Goal: Transaction & Acquisition: Obtain resource

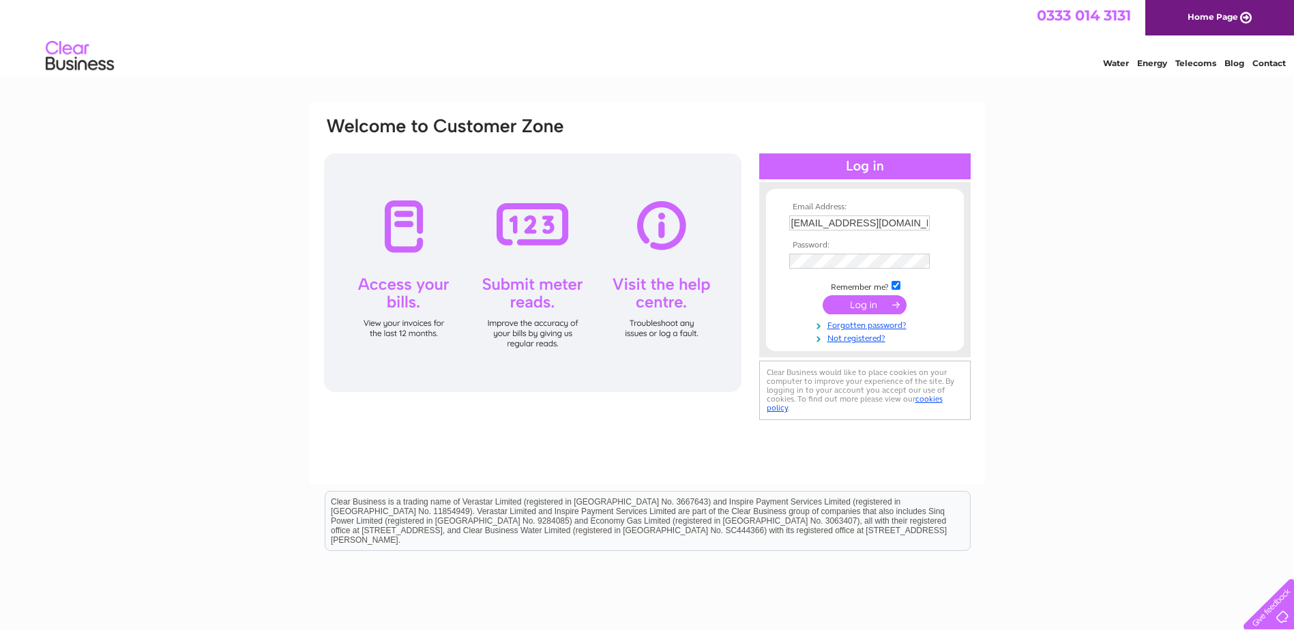
click at [906, 221] on input "accounts@wyliebisset.com" at bounding box center [859, 222] width 140 height 15
drag, startPoint x: 848, startPoint y: 224, endPoint x: 778, endPoint y: 224, distance: 70.2
click at [779, 224] on form "Email Address: accounts@wyliebisset.com Password:" at bounding box center [865, 274] width 198 height 143
click at [917, 220] on input "accounts@wyliebisset.com" at bounding box center [860, 223] width 142 height 16
drag, startPoint x: 917, startPoint y: 220, endPoint x: 742, endPoint y: 221, distance: 174.6
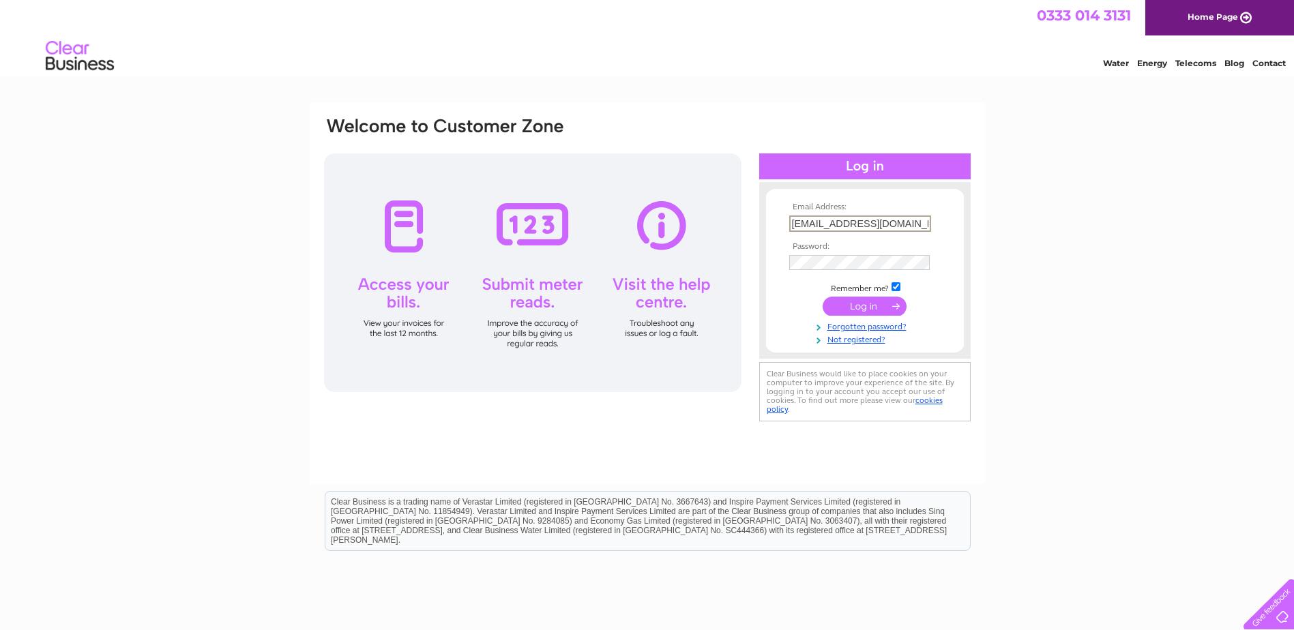
click at [742, 221] on div "Email Address: accounts@wyliebisset.com Password:" at bounding box center [647, 270] width 649 height 309
paste input "jde@wbg.cdo.uk"
type input "jde@wbg.cdo.uk"
click at [1065, 180] on div "Email Address: jde@wbg.cdo.uk Password:" at bounding box center [647, 409] width 1294 height 615
click at [740, 254] on div "Email Address: jde@wbg.cdo.uk Password:" at bounding box center [647, 270] width 649 height 309
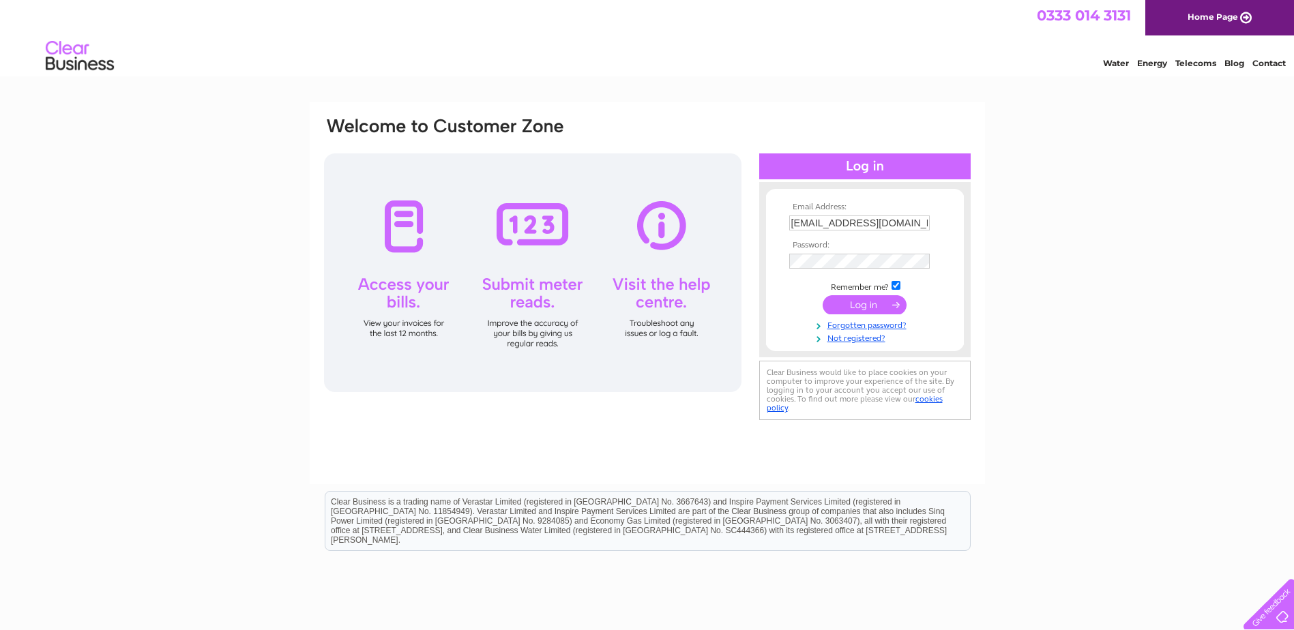
click at [838, 80] on html "0333 014 3131 Home Page Water Energy Telecoms Blog Contact" at bounding box center [647, 40] width 1294 height 80
click at [863, 306] on input "submit" at bounding box center [864, 304] width 84 height 19
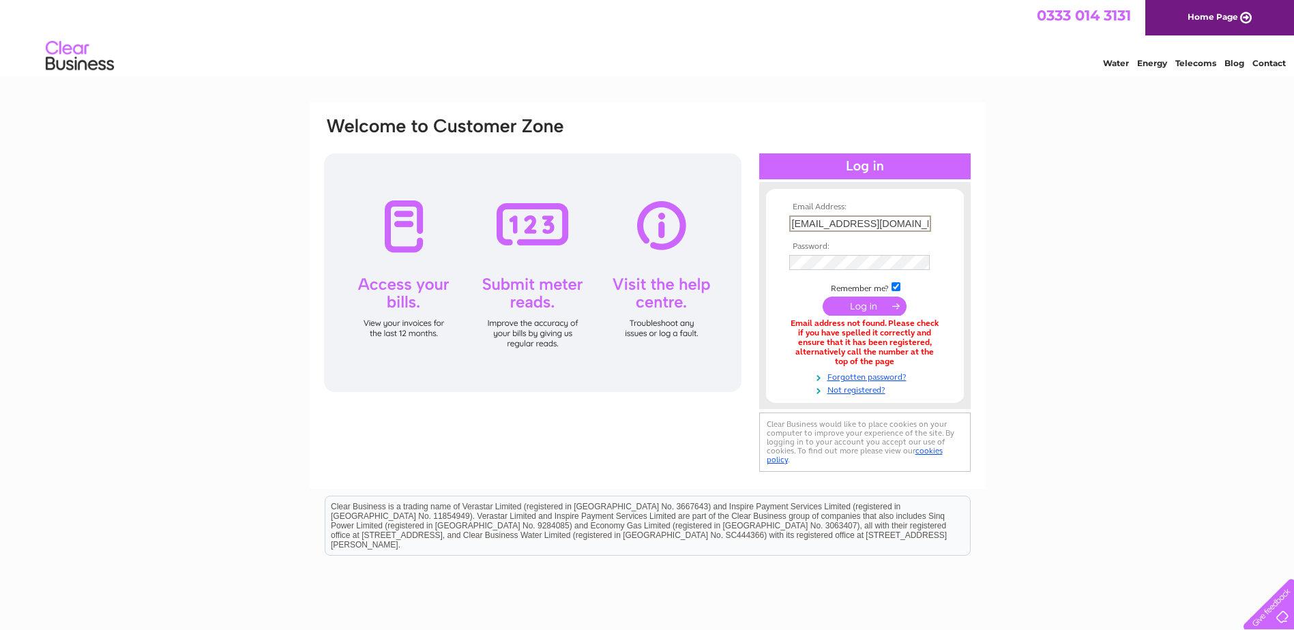
drag, startPoint x: 882, startPoint y: 222, endPoint x: 889, endPoint y: 222, distance: 6.9
click at [882, 222] on input "jde@wbg.cdo.uk" at bounding box center [860, 223] width 142 height 16
click at [847, 222] on input "jde@wbg.c" at bounding box center [859, 222] width 140 height 15
type input "jde@wbg.co.uk"
click at [876, 246] on th "Password:" at bounding box center [865, 246] width 158 height 10
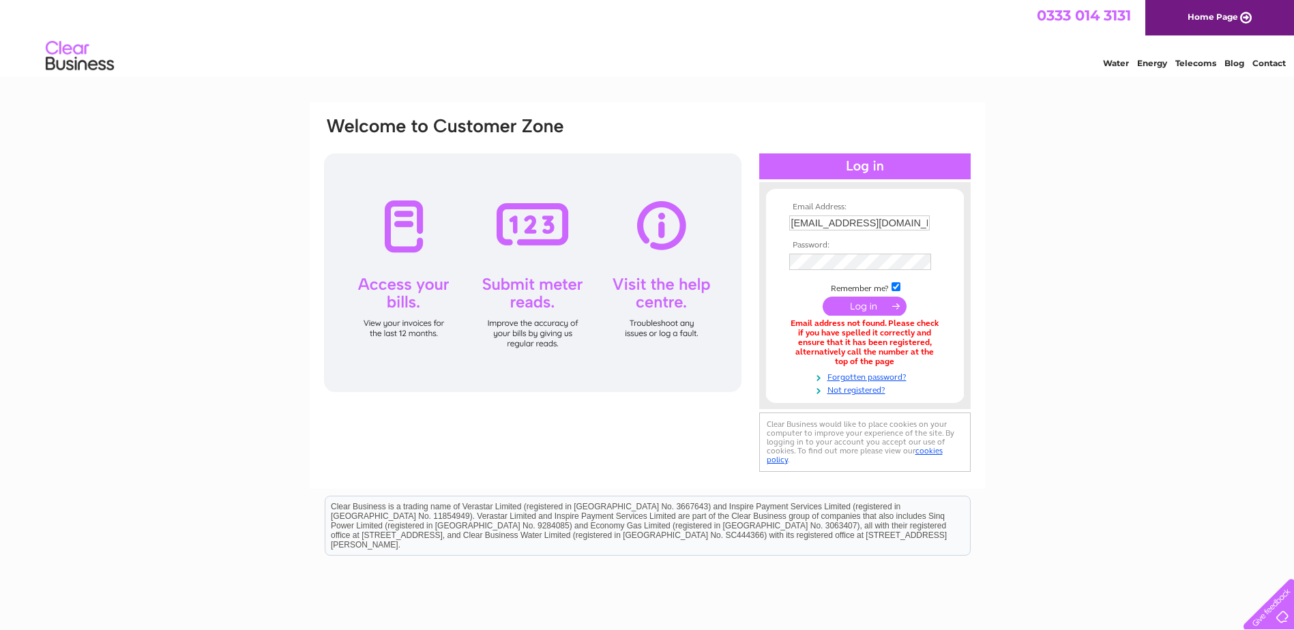
click at [882, 252] on td at bounding box center [865, 261] width 158 height 23
click at [754, 259] on div "Email Address: jde@wbg.co.uk Password:" at bounding box center [647, 295] width 649 height 358
click at [972, 233] on div "Email Address: jde@wbg.co.uk Password:" at bounding box center [647, 295] width 675 height 387
click at [864, 304] on input "submit" at bounding box center [864, 304] width 84 height 19
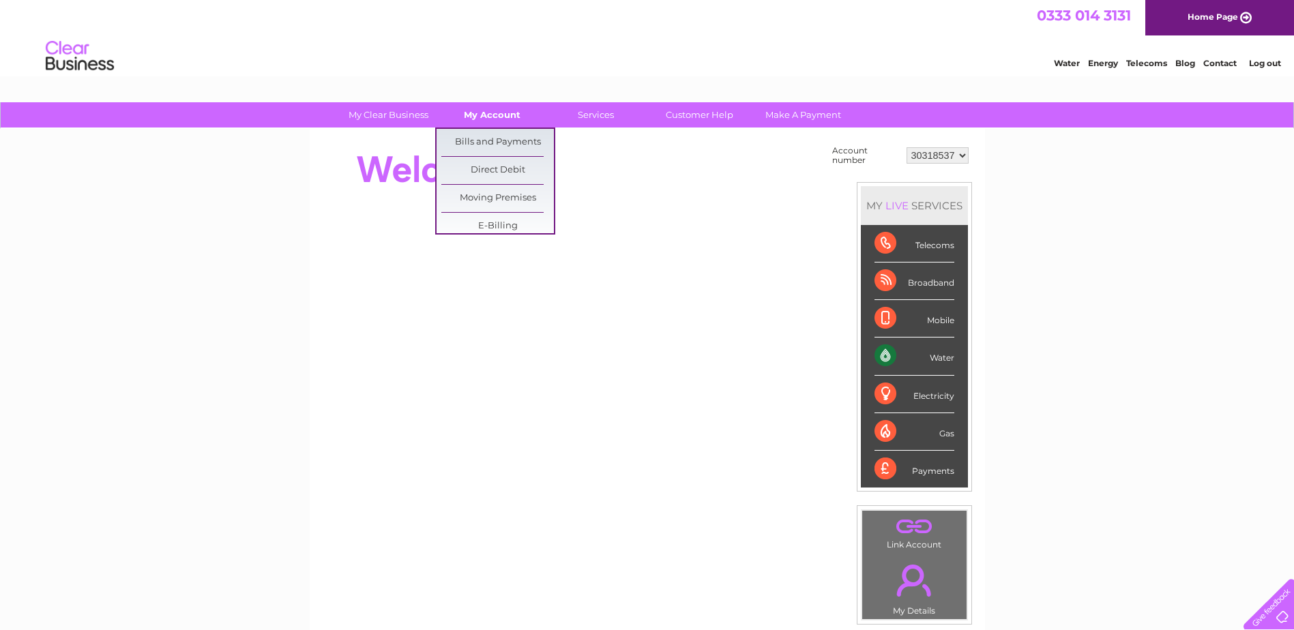
click at [493, 114] on link "My Account" at bounding box center [492, 114] width 113 height 25
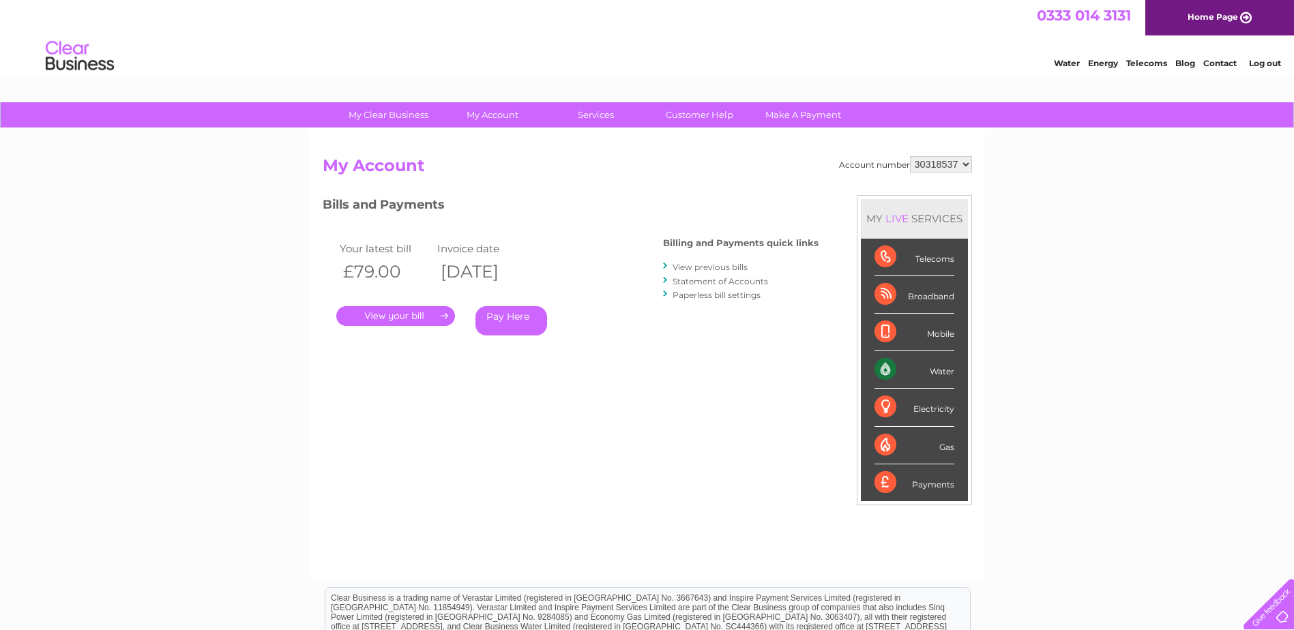
click at [381, 319] on link "." at bounding box center [395, 316] width 119 height 20
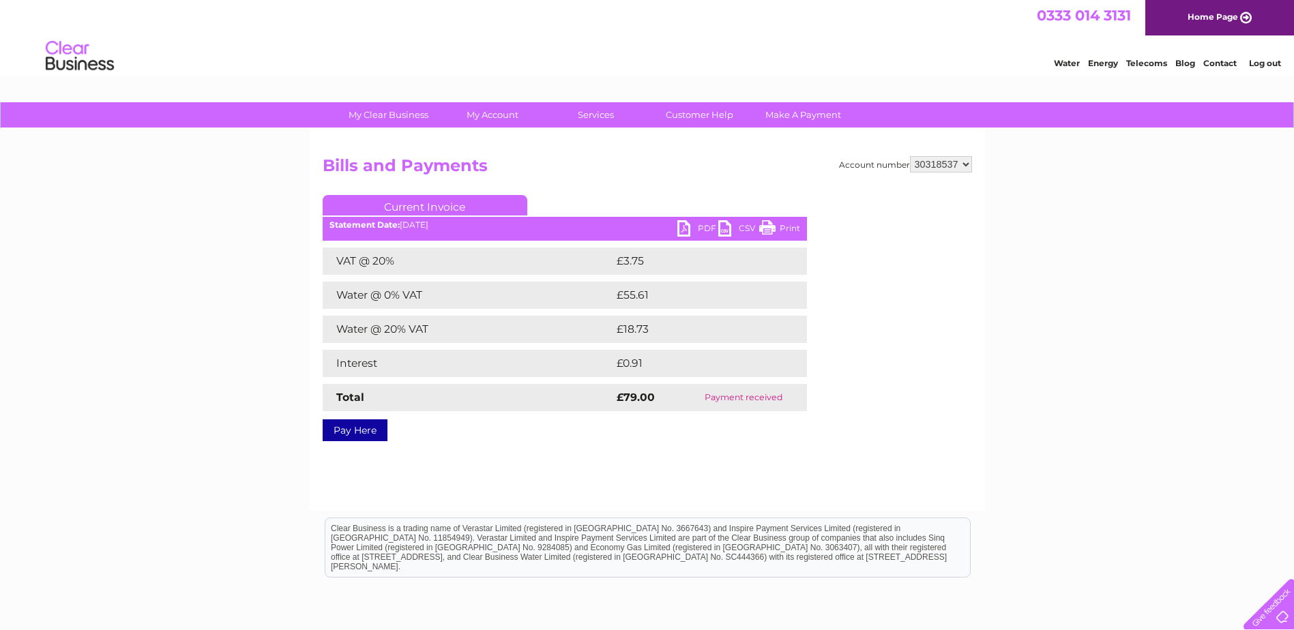
click at [693, 224] on link "PDF" at bounding box center [697, 230] width 41 height 20
click at [207, 226] on div "My Clear Business Login Details My Details My Preferences Link Account My Accou…" at bounding box center [647, 423] width 1294 height 642
click at [1269, 65] on link "Log out" at bounding box center [1265, 63] width 32 height 10
